Goal: Navigation & Orientation: Go to known website

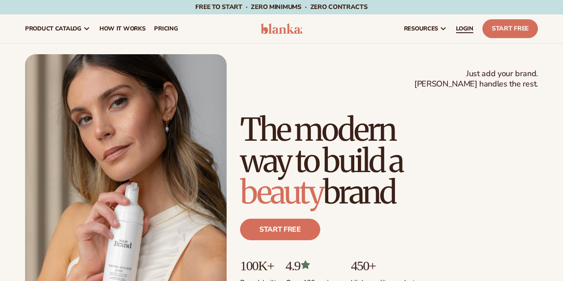
click at [466, 26] on span "LOGIN" at bounding box center [464, 28] width 17 height 7
